Goal: Check status: Check status

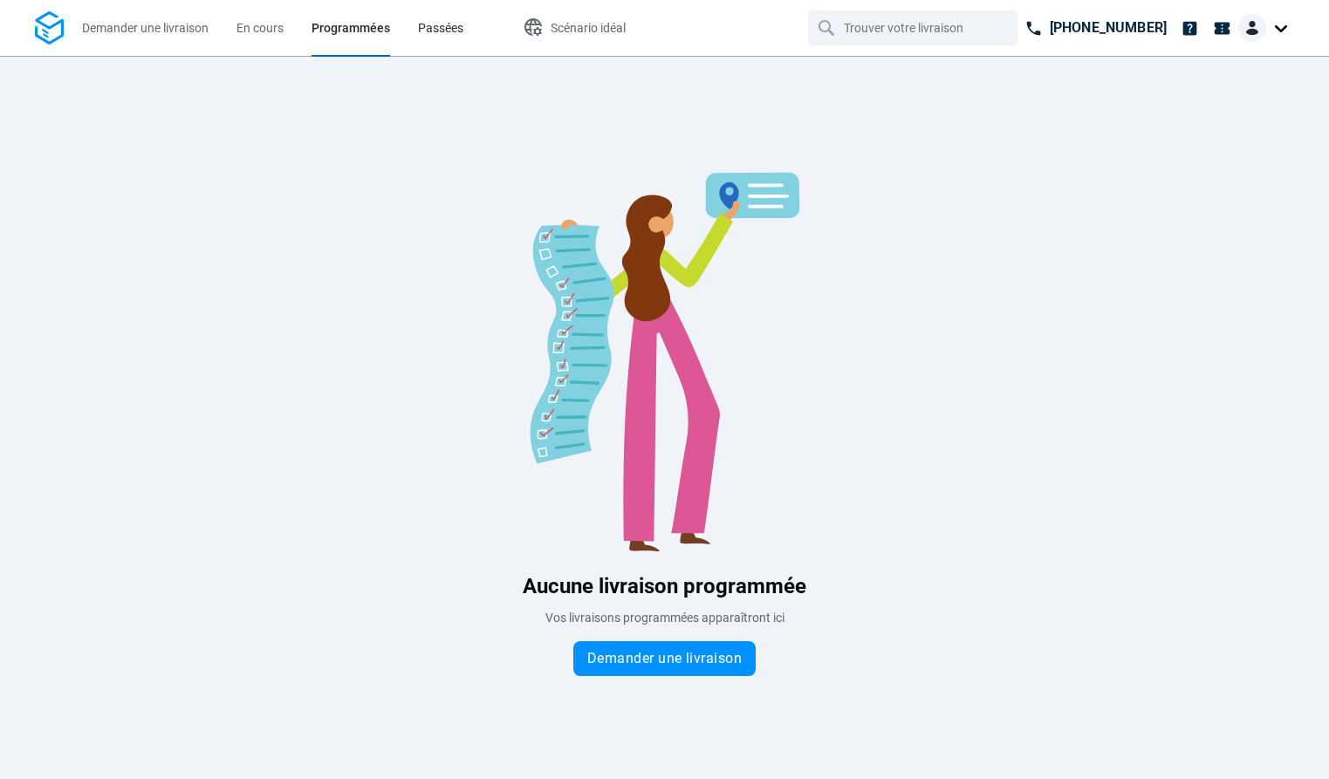
click at [444, 33] on span "Passées" at bounding box center [440, 28] width 45 height 14
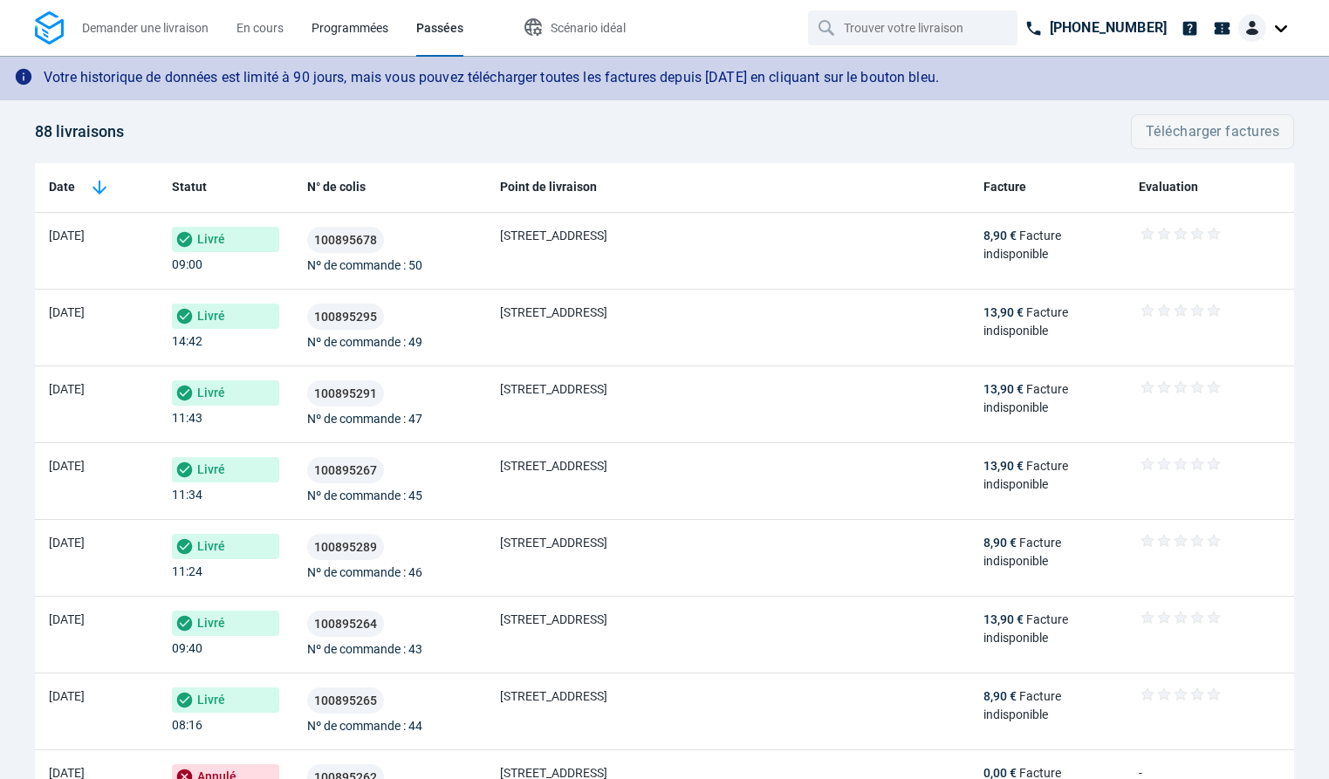
click at [373, 30] on span "Programmées" at bounding box center [349, 28] width 77 height 14
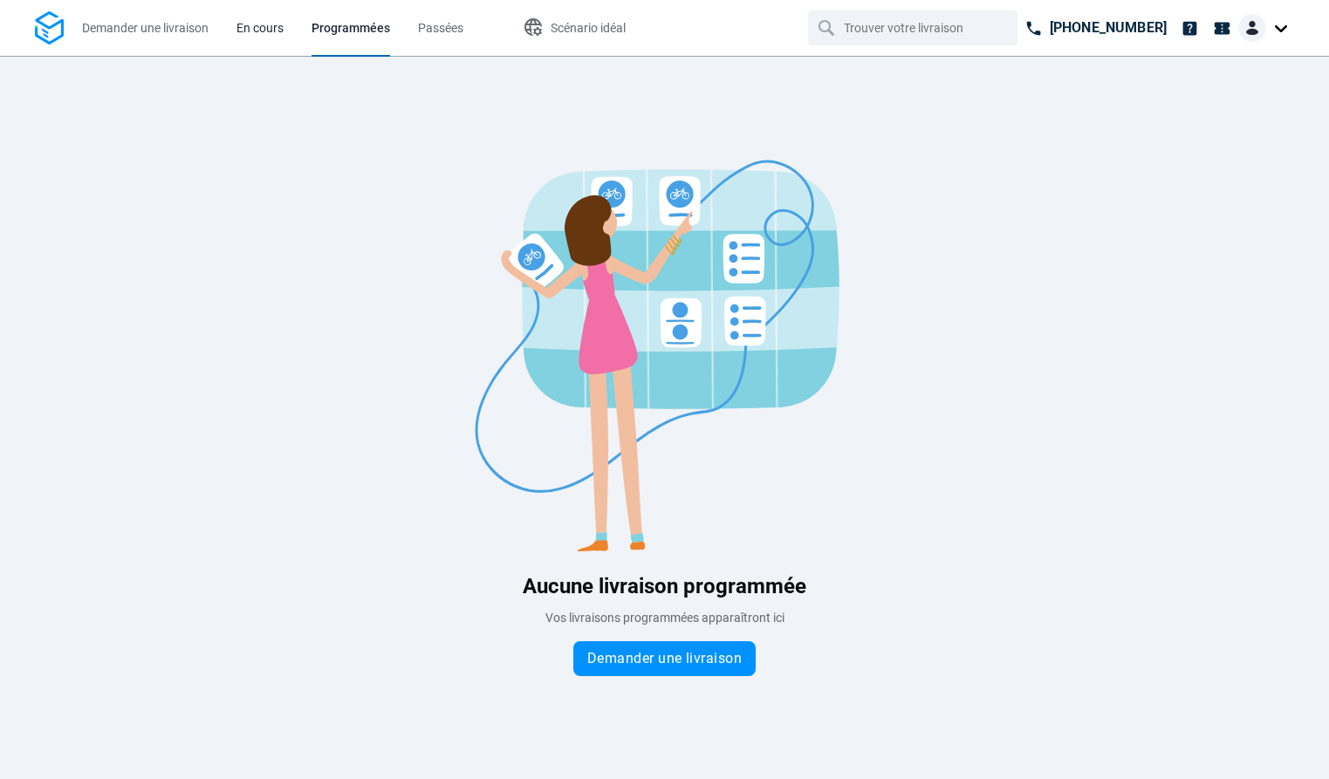
click at [280, 28] on span "En cours" at bounding box center [259, 28] width 47 height 14
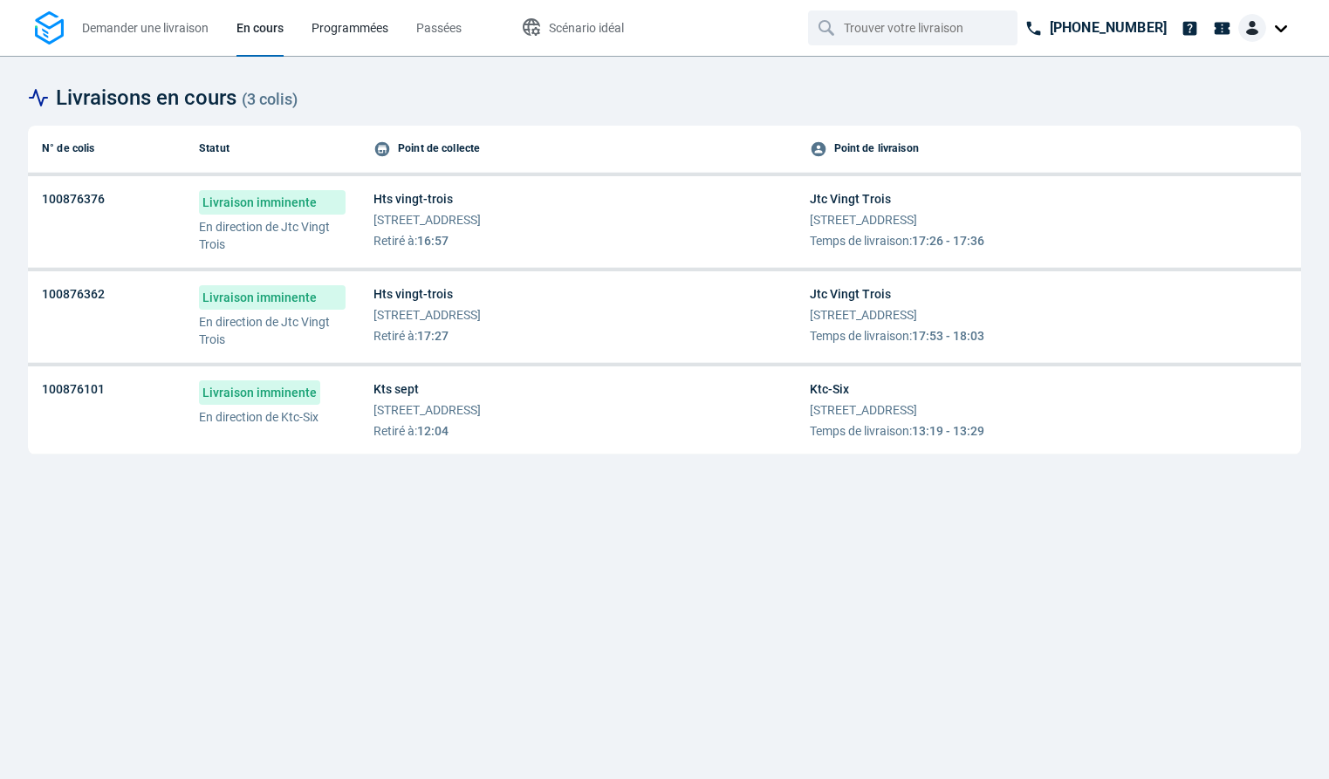
click at [368, 32] on span "Programmées" at bounding box center [349, 28] width 77 height 14
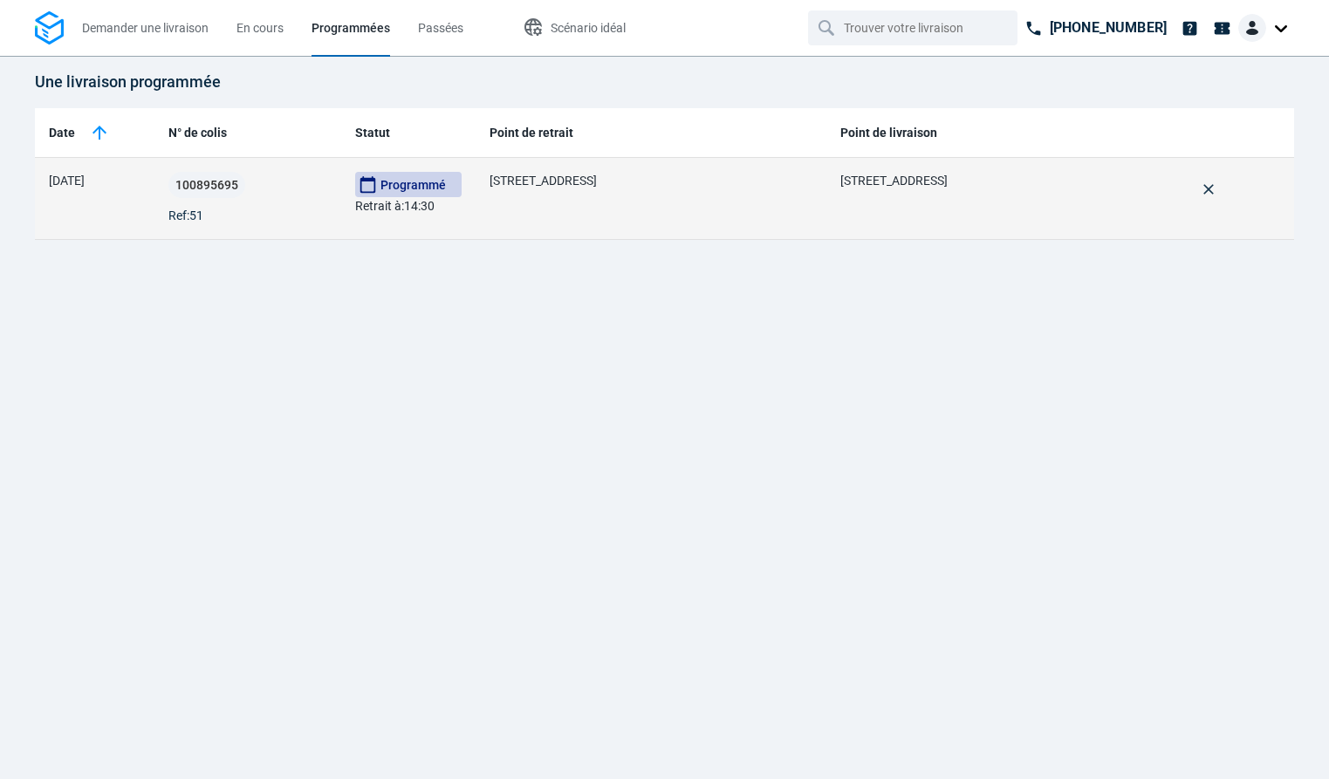
click at [616, 204] on td "[STREET_ADDRESS]" at bounding box center [651, 199] width 351 height 82
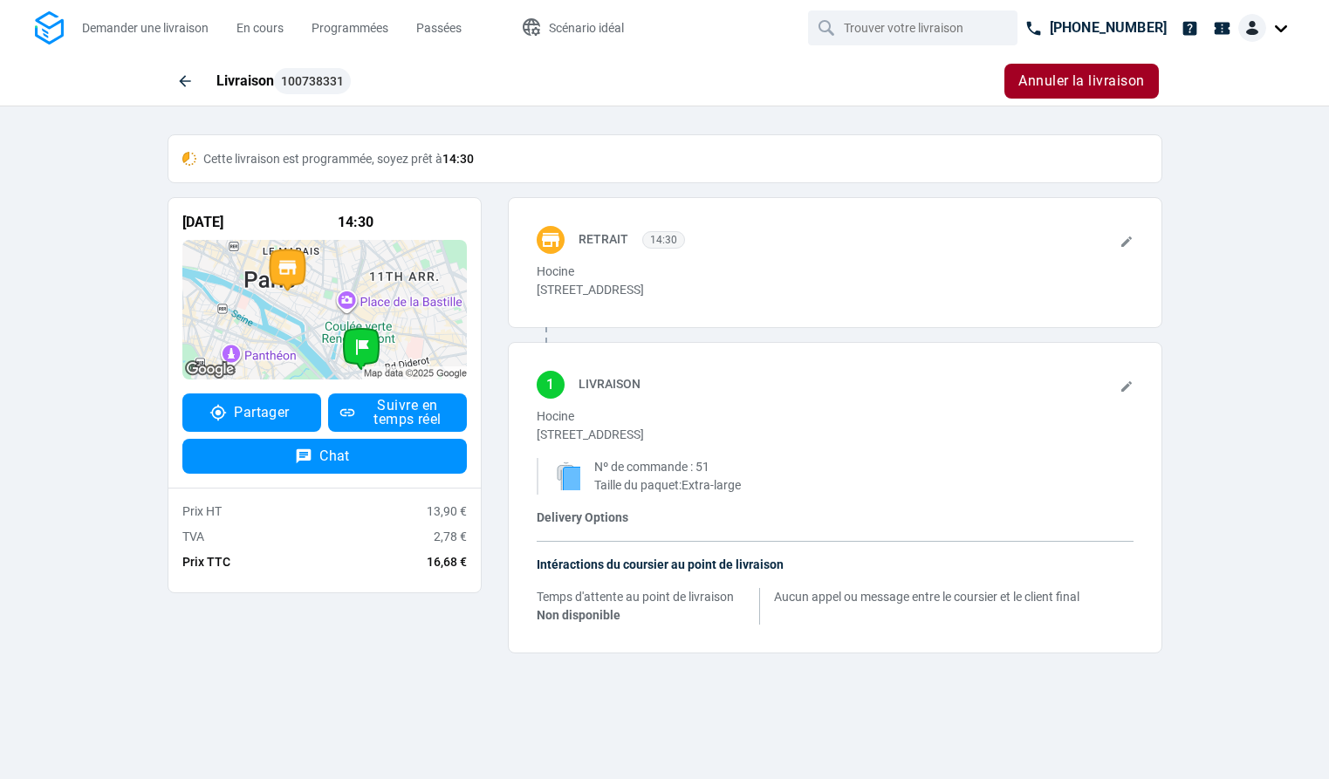
click at [1121, 387] on icon at bounding box center [1126, 387] width 14 height 14
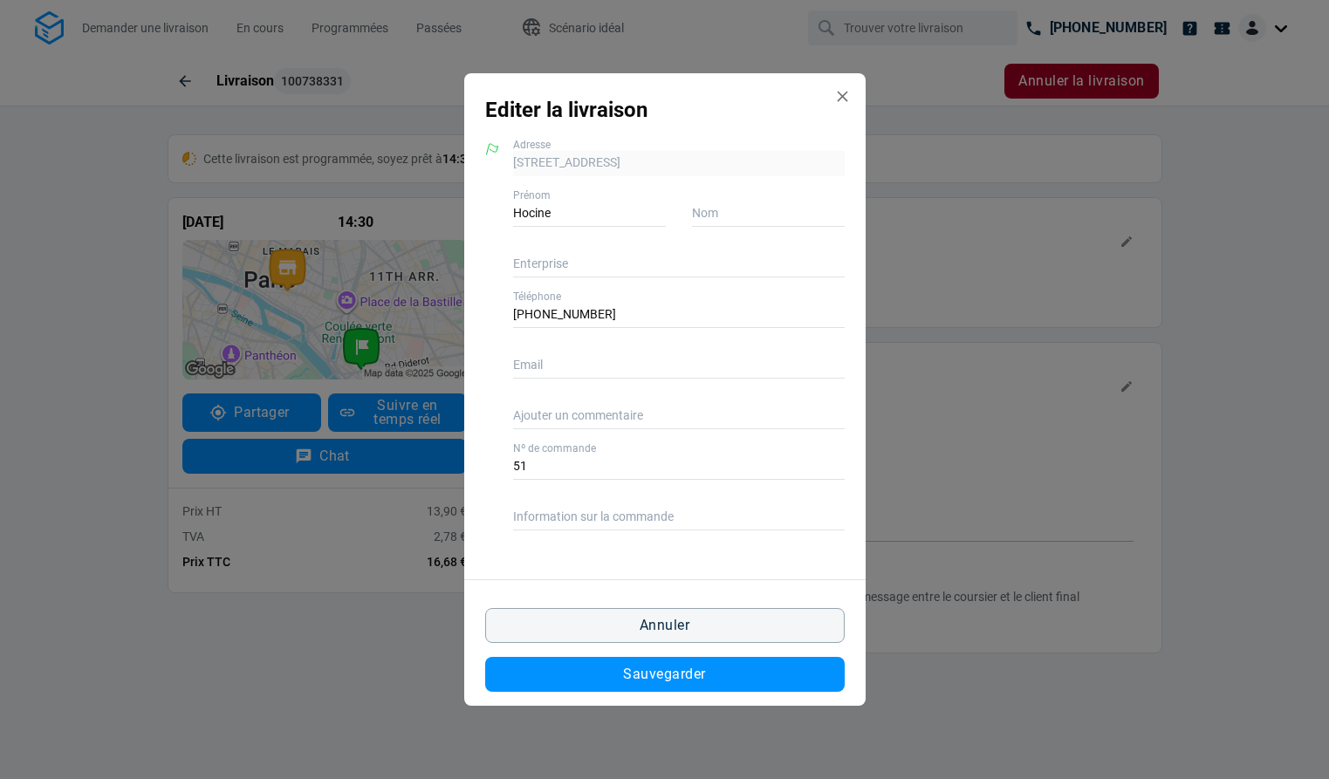
click at [840, 98] on icon "Edit delivery modal" at bounding box center [842, 96] width 10 height 10
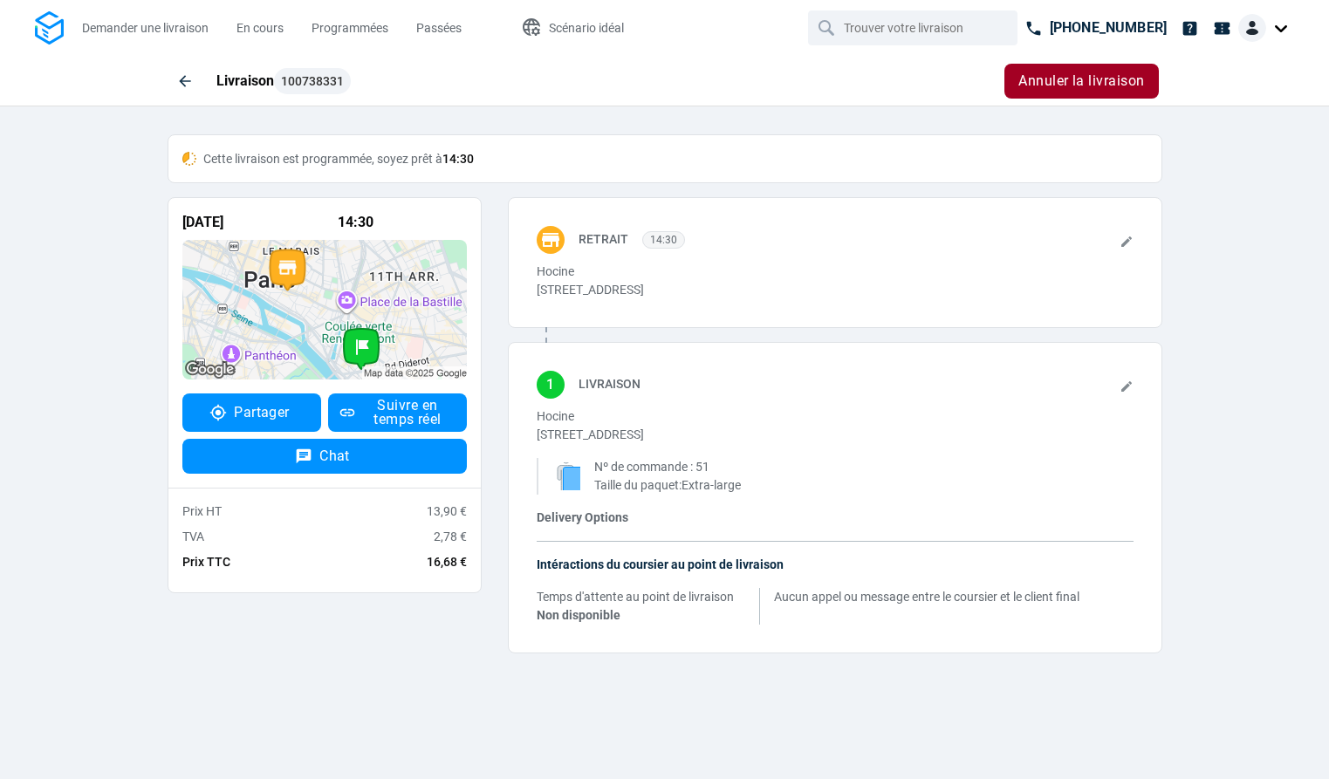
click at [1129, 242] on icon at bounding box center [1126, 242] width 14 height 14
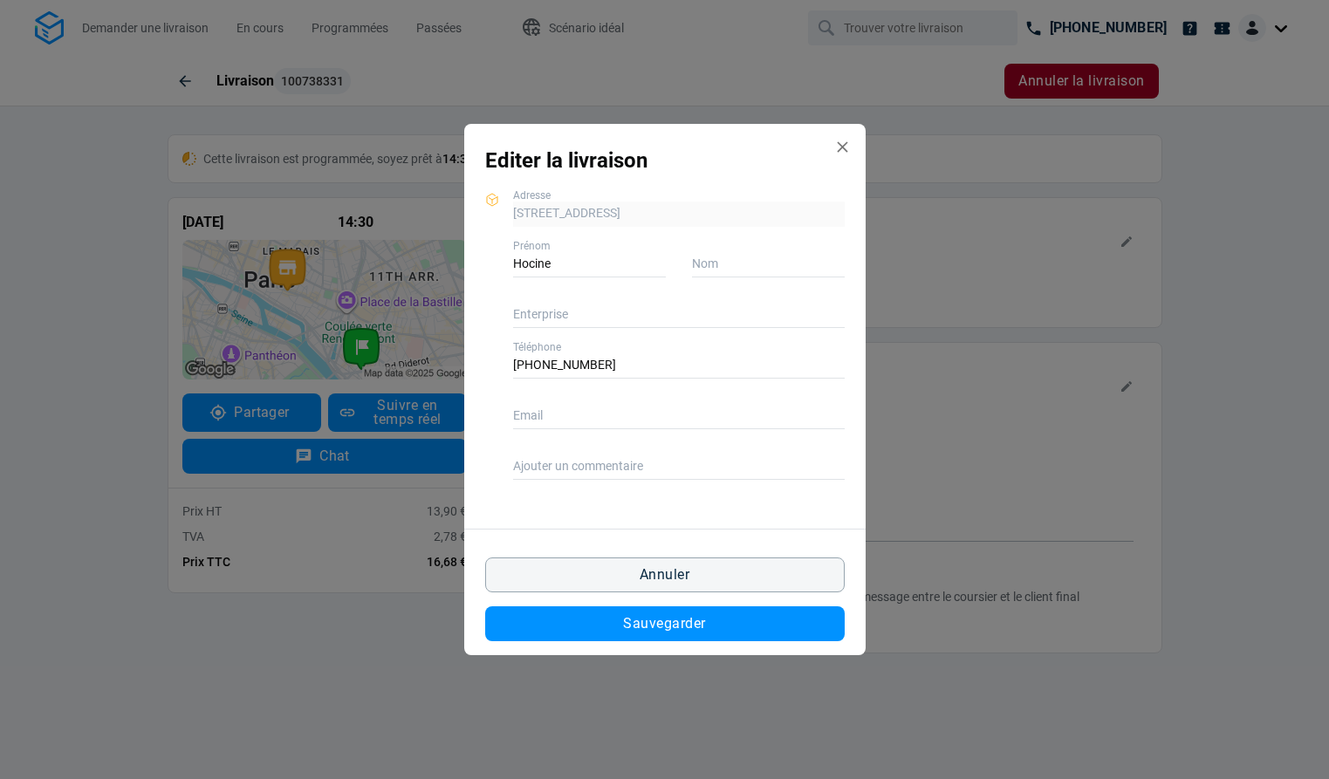
click at [842, 147] on icon "Edit delivery modal" at bounding box center [842, 146] width 10 height 10
